Goal: Navigation & Orientation: Understand site structure

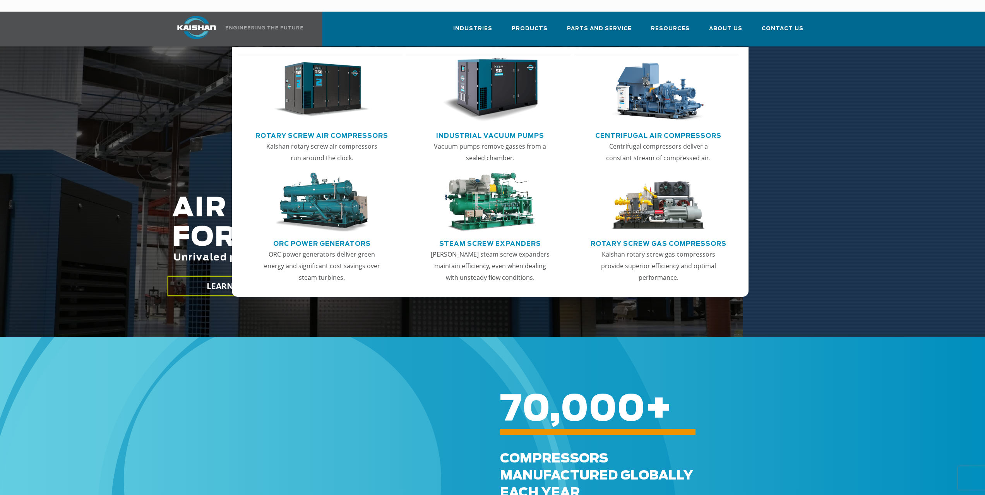
click at [333, 88] on img "Main menu" at bounding box center [321, 90] width 95 height 64
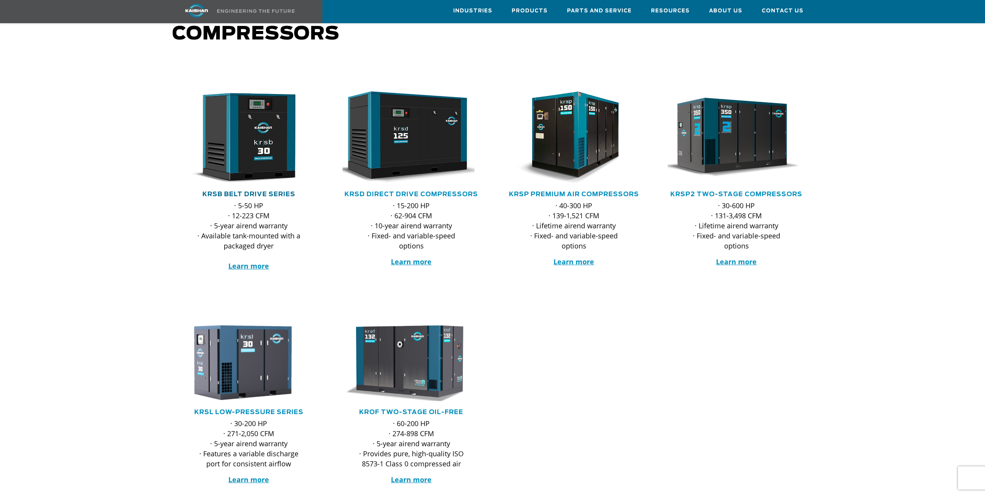
scroll to position [39, 0]
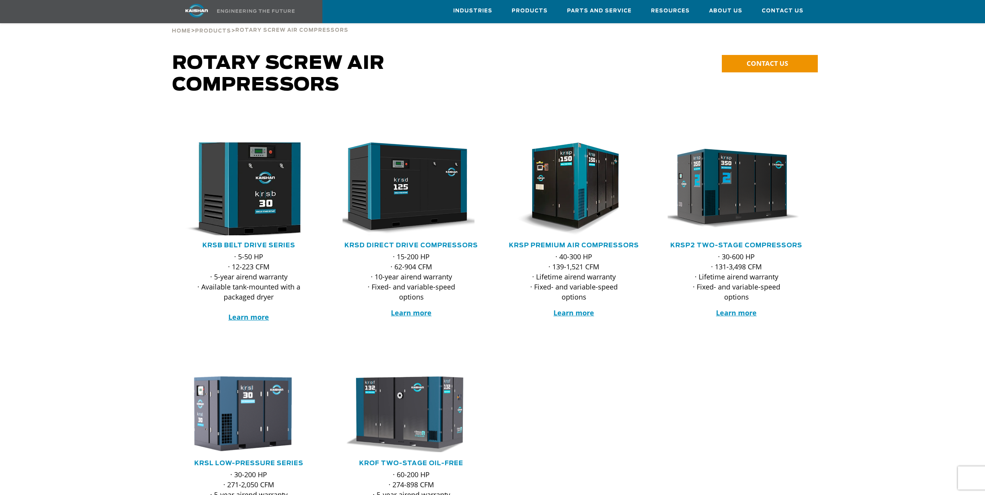
click at [251, 188] on img at bounding box center [243, 189] width 152 height 102
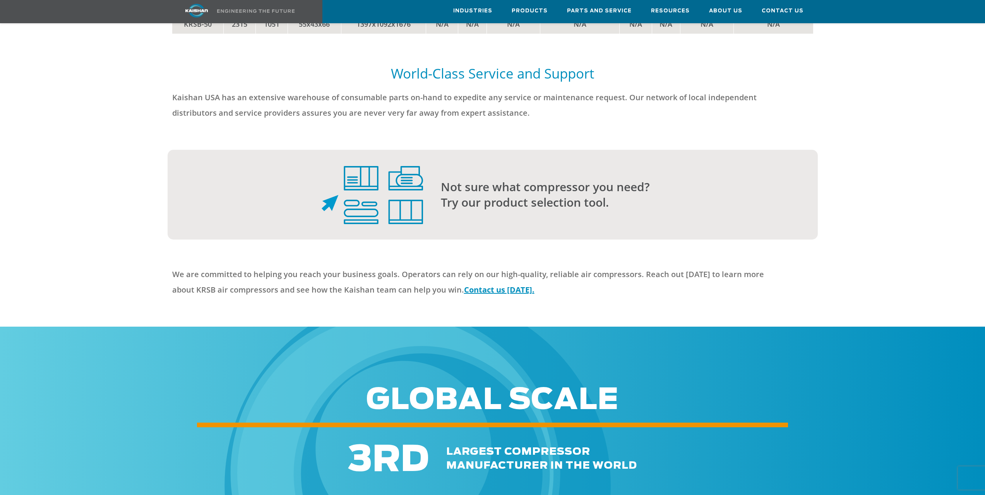
scroll to position [2168, 0]
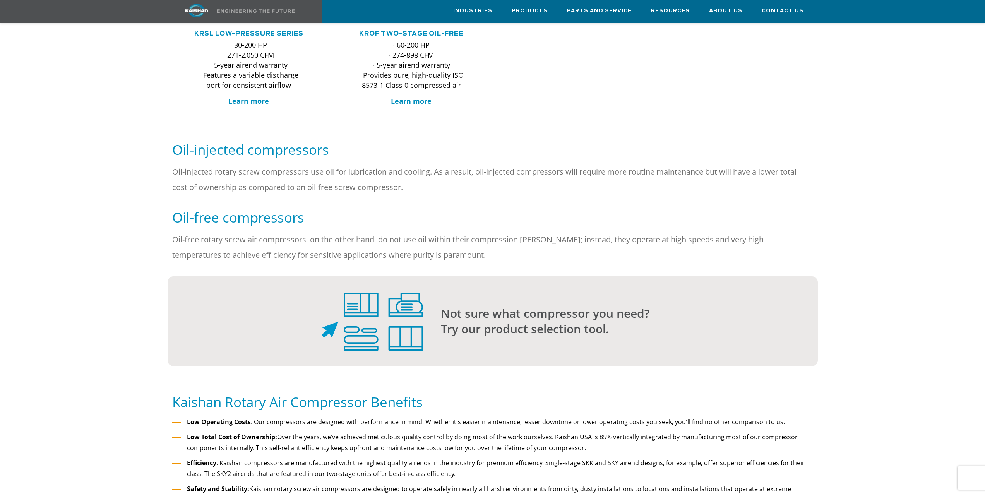
scroll to position [343, 0]
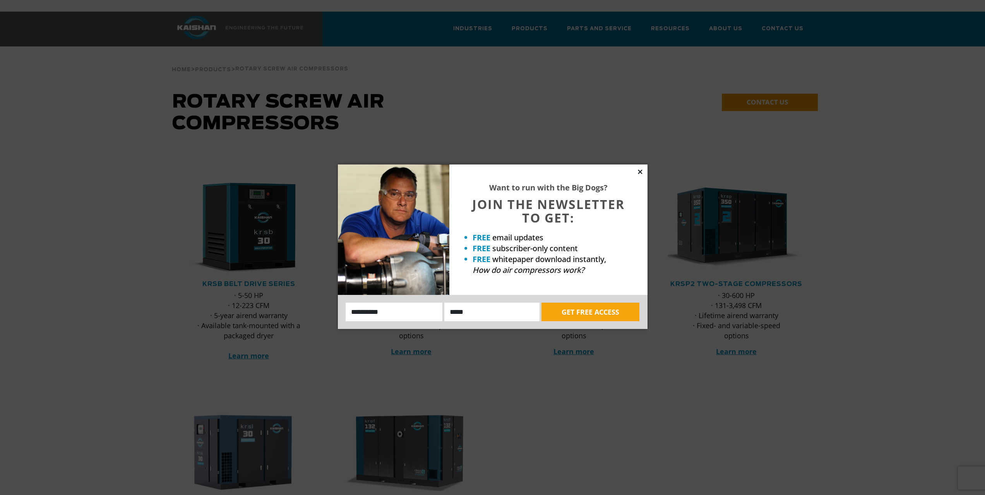
click at [641, 174] on icon at bounding box center [640, 171] width 7 height 7
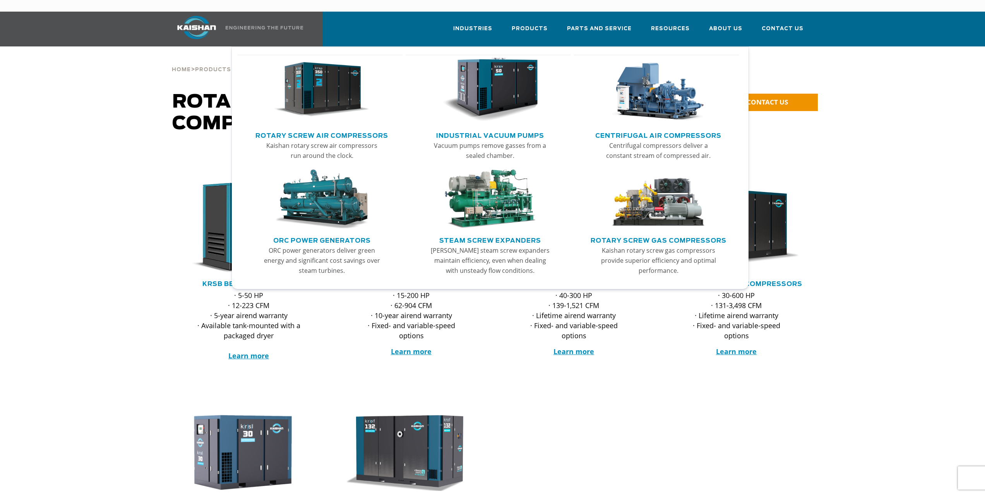
click at [310, 129] on link "Rotary Screw Air Compressors" at bounding box center [322, 135] width 133 height 12
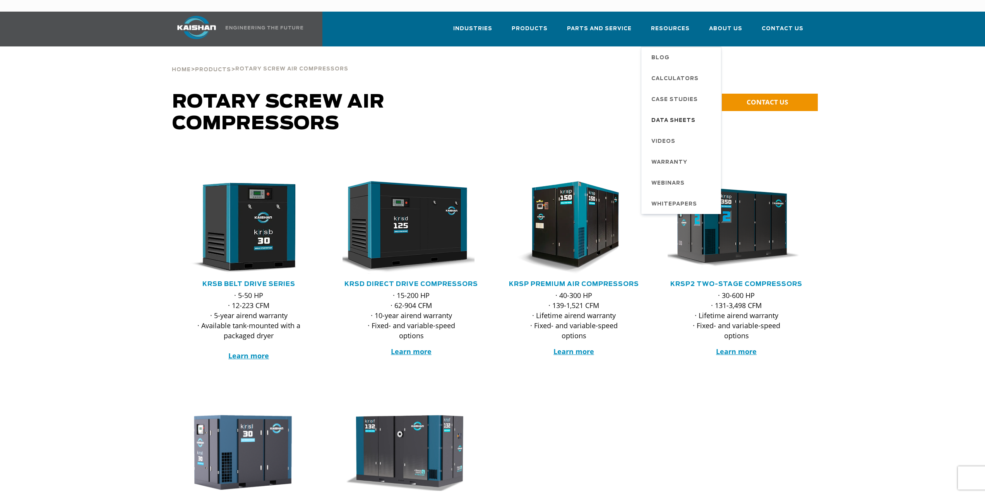
click at [670, 114] on span "Data Sheets" at bounding box center [674, 120] width 44 height 13
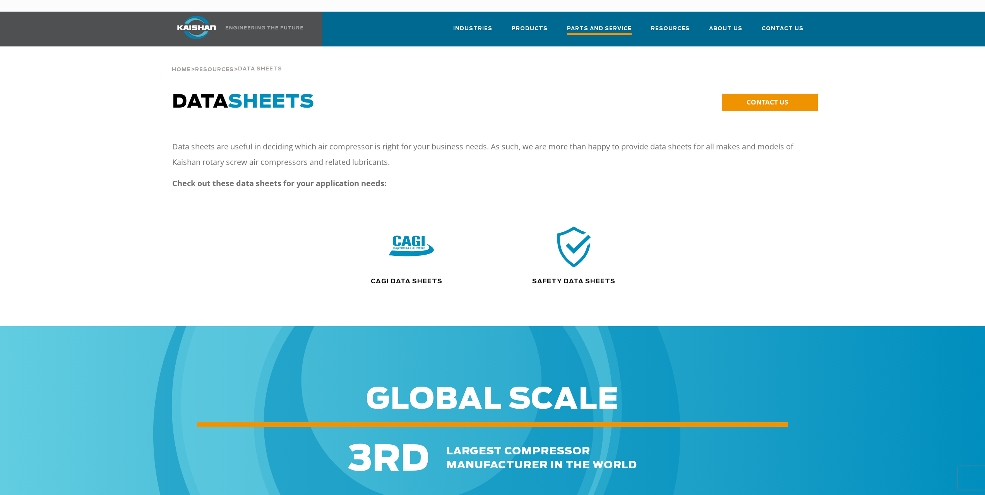
click at [593, 24] on span "Parts and Service" at bounding box center [599, 29] width 65 height 10
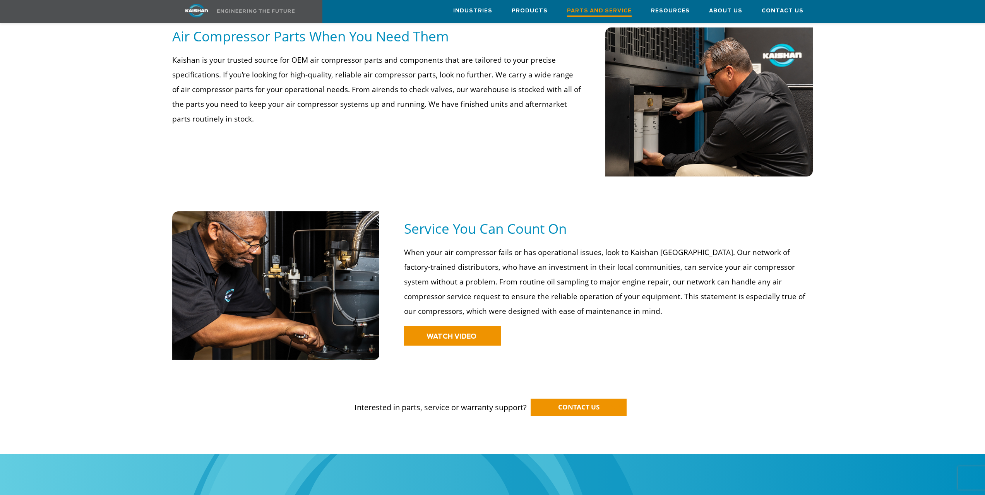
scroll to position [310, 0]
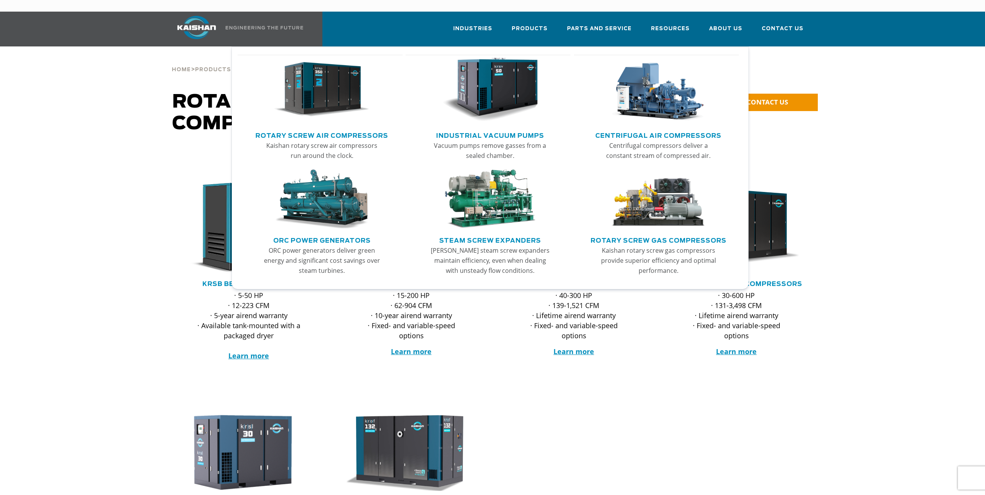
click at [520, 14] on li "Products Rotary Screw Air Compressors Kaishan rotary screw air compressors run …" at bounding box center [529, 28] width 55 height 33
click at [530, 24] on span "Products" at bounding box center [530, 29] width 36 height 10
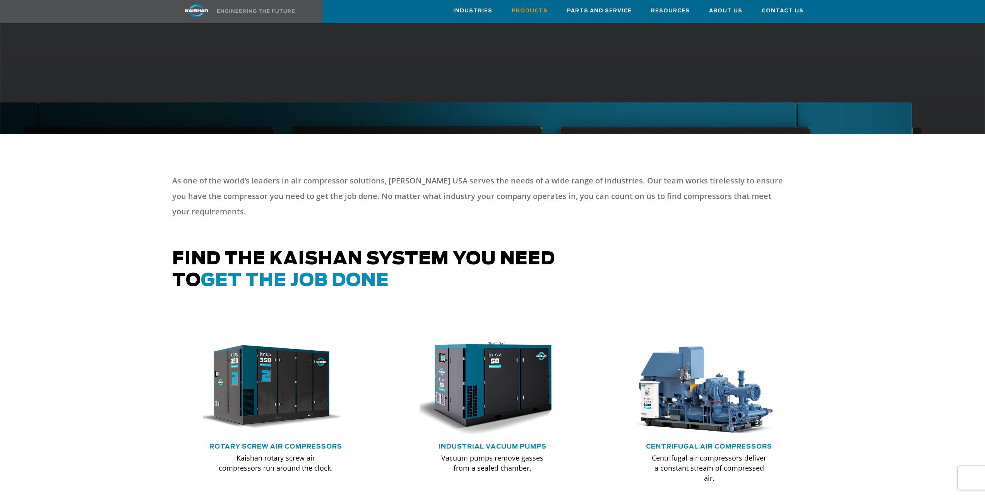
scroll to position [378, 0]
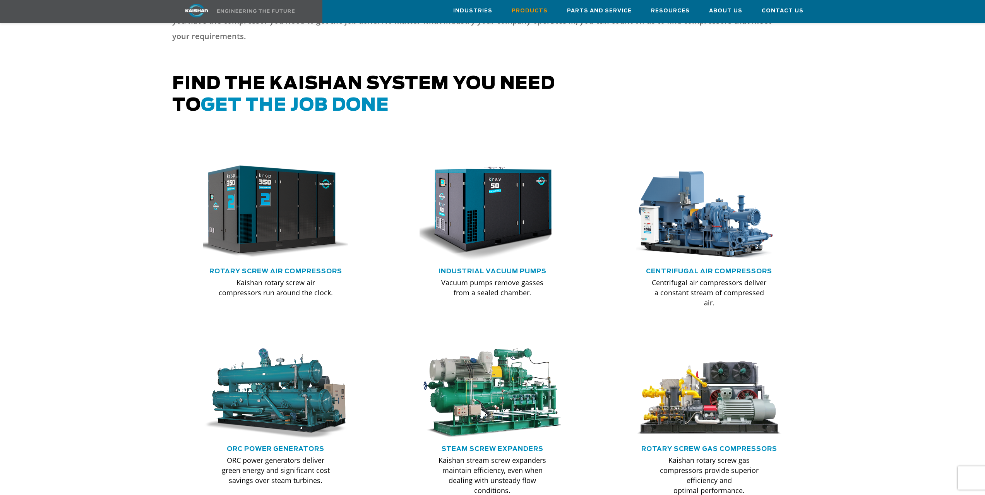
click at [295, 208] on img at bounding box center [270, 212] width 160 height 108
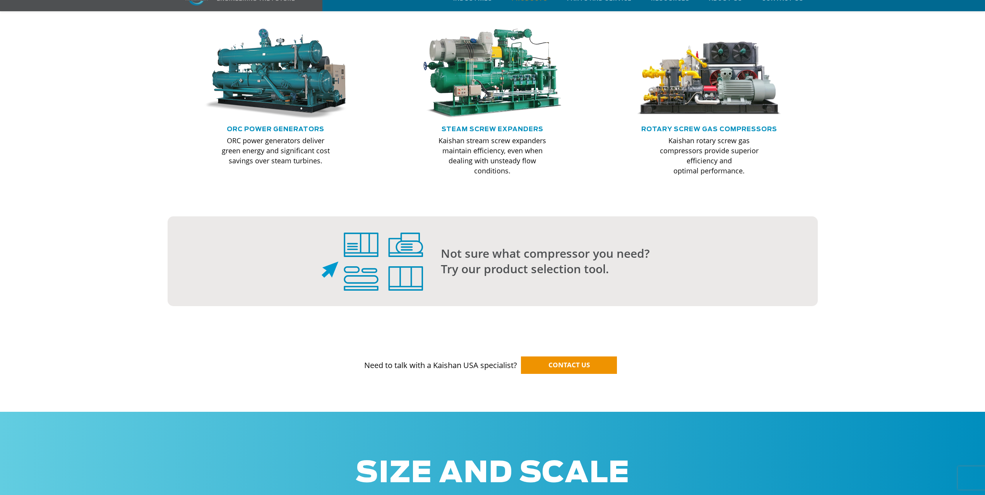
scroll to position [378, 0]
